Goal: Transaction & Acquisition: Purchase product/service

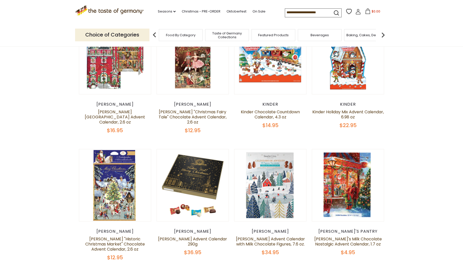
scroll to position [82, 0]
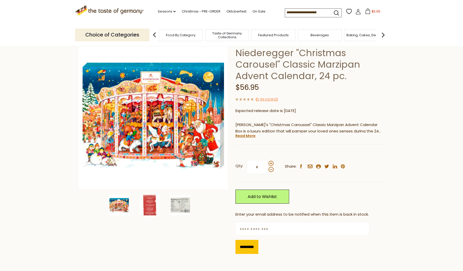
scroll to position [35, 0]
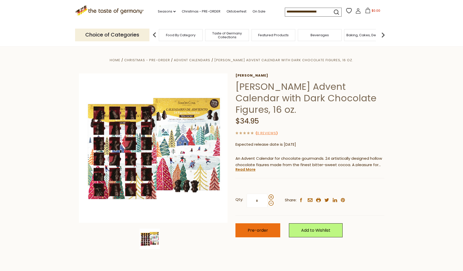
click at [259, 229] on span "Pre-order" at bounding box center [258, 230] width 20 height 6
click at [359, 13] on icon at bounding box center [359, 11] width 6 height 6
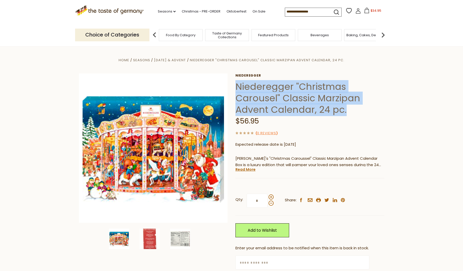
drag, startPoint x: 236, startPoint y: 85, endPoint x: 362, endPoint y: 114, distance: 129.7
click at [362, 114] on h1 "Niederegger "Christmas Carousel" Classic Marzipan Advent Calendar, 24 pc." at bounding box center [310, 98] width 149 height 34
copy h1 "Niederegger "Christmas Carousel" Classic Marzipan Advent Calendar, 24 pc."
